Goal: Task Accomplishment & Management: Complete application form

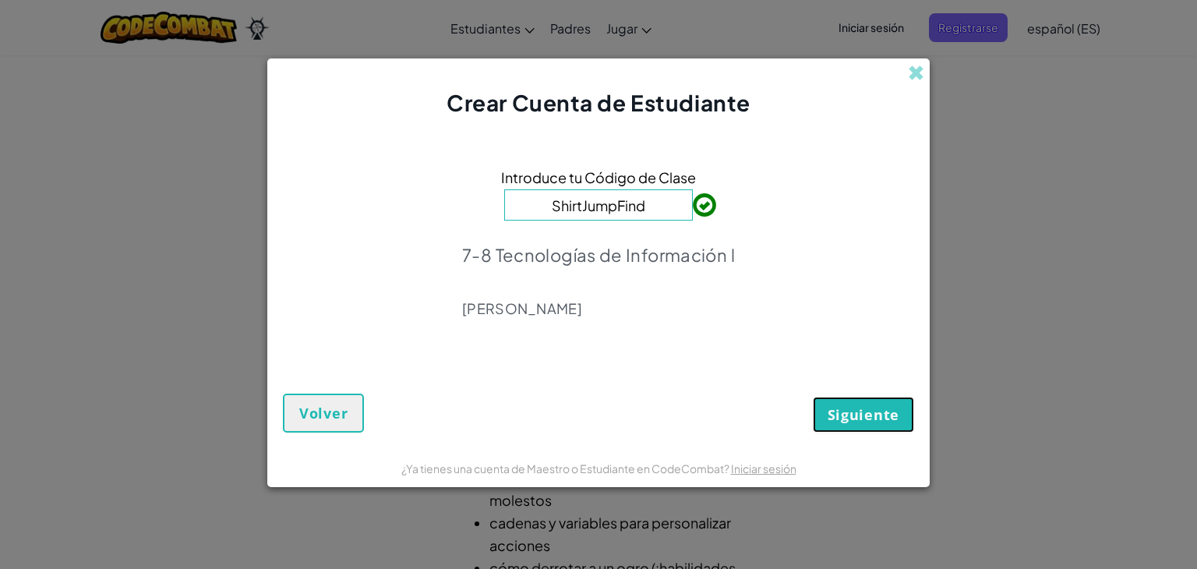
click at [861, 406] on font "Siguiente" at bounding box center [864, 414] width 72 height 19
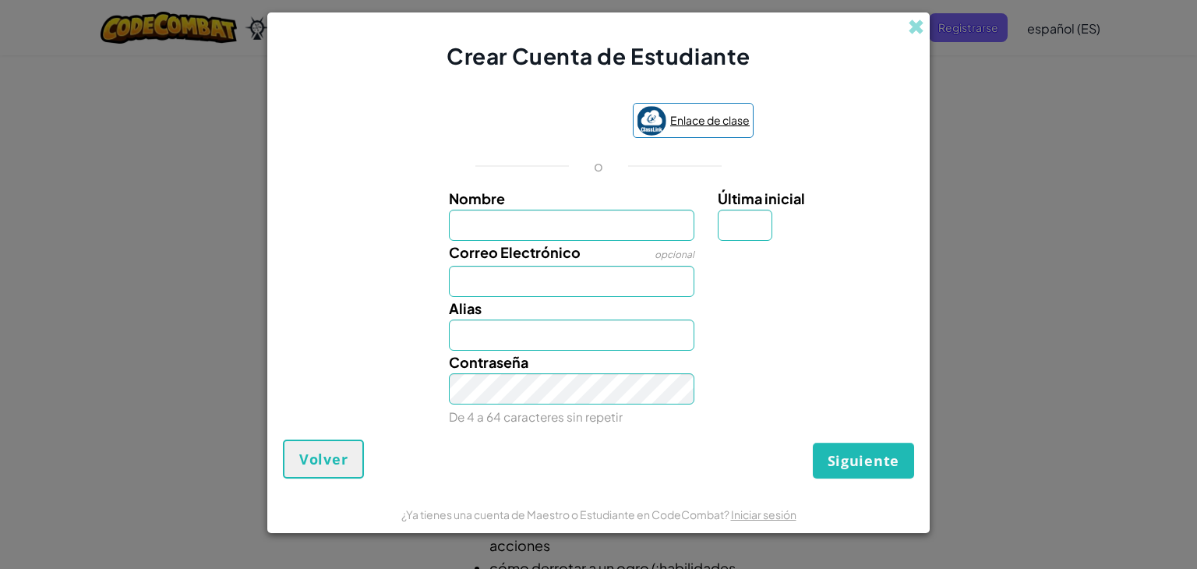
click at [717, 125] on font "Enlace de clase" at bounding box center [710, 120] width 80 height 14
click at [546, 235] on input "Nombre" at bounding box center [572, 225] width 246 height 31
type input "[PERSON_NAME]"
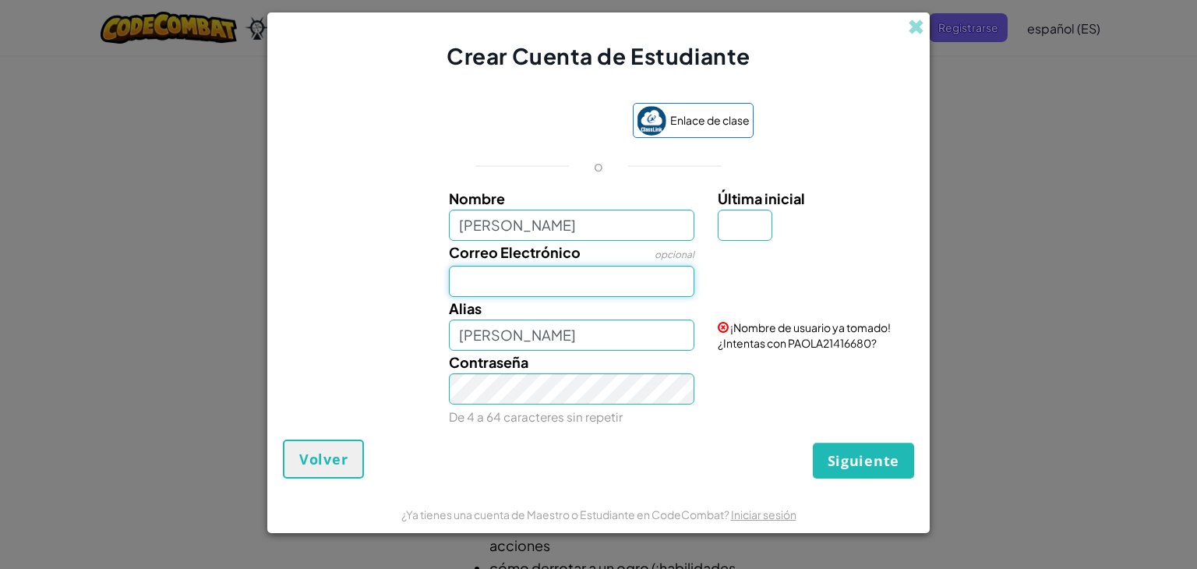
click at [542, 294] on input "Correo Electrónico" at bounding box center [572, 281] width 246 height 31
type input "[EMAIL_ADDRESS][DOMAIN_NAME]"
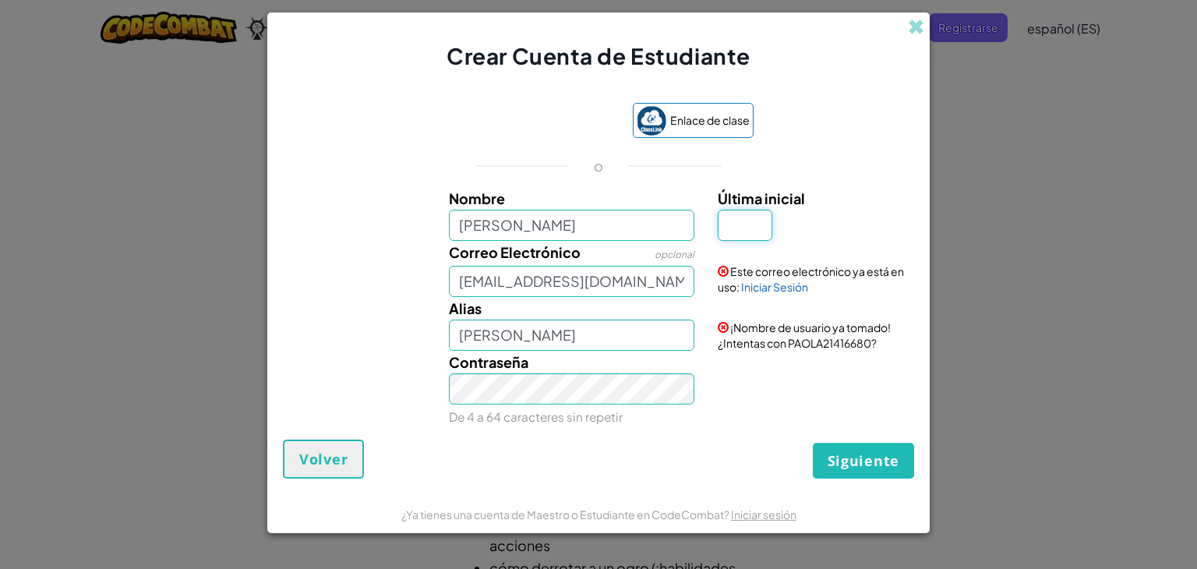
click at [742, 229] on input "Última inicial" at bounding box center [745, 225] width 55 height 31
type input "g"
type input "PAOLAG"
click at [560, 325] on input "PAOLAG" at bounding box center [572, 335] width 246 height 31
click at [836, 451] on font "Siguiente" at bounding box center [864, 460] width 72 height 19
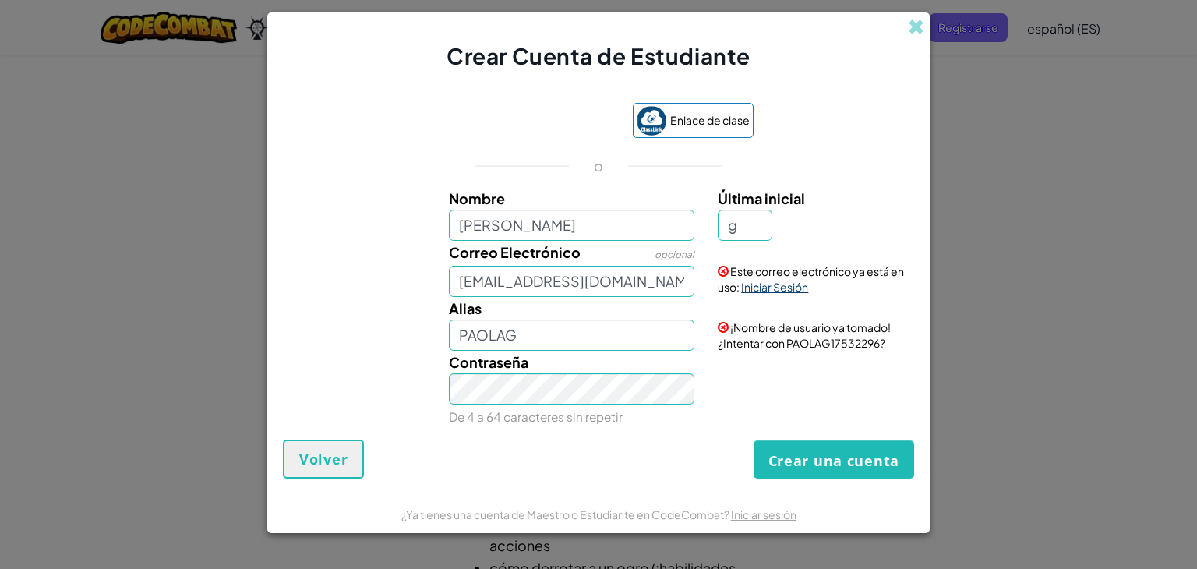
click at [772, 285] on font "Iniciar Sesión" at bounding box center [774, 287] width 67 height 14
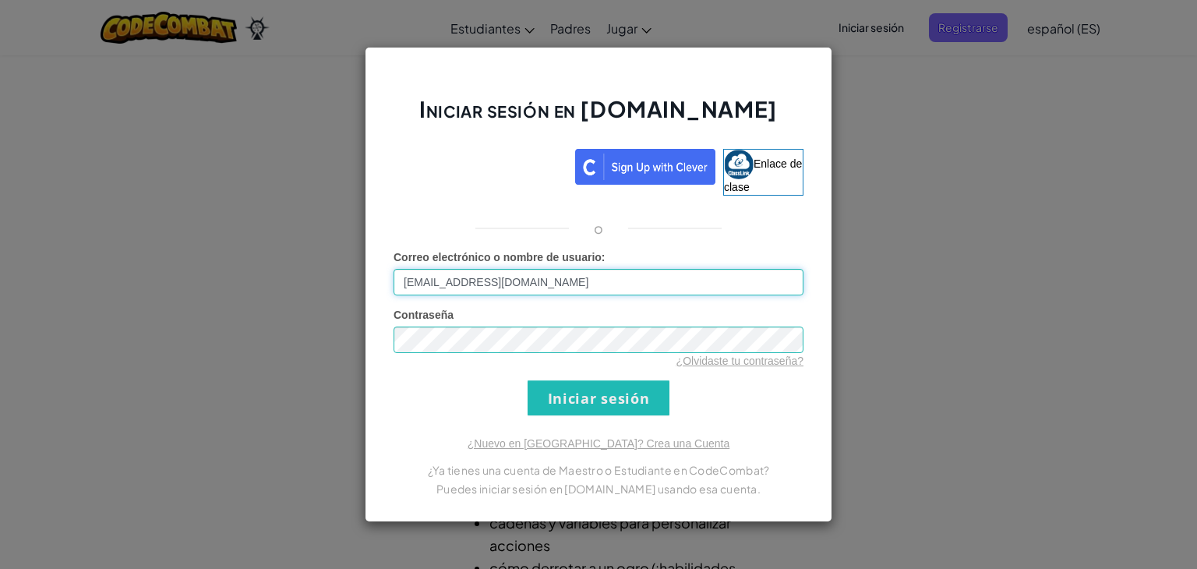
type input "PAOLA7183G"
click at [613, 389] on input "Iniciar sesión" at bounding box center [599, 397] width 142 height 35
